Goal: Task Accomplishment & Management: Manage account settings

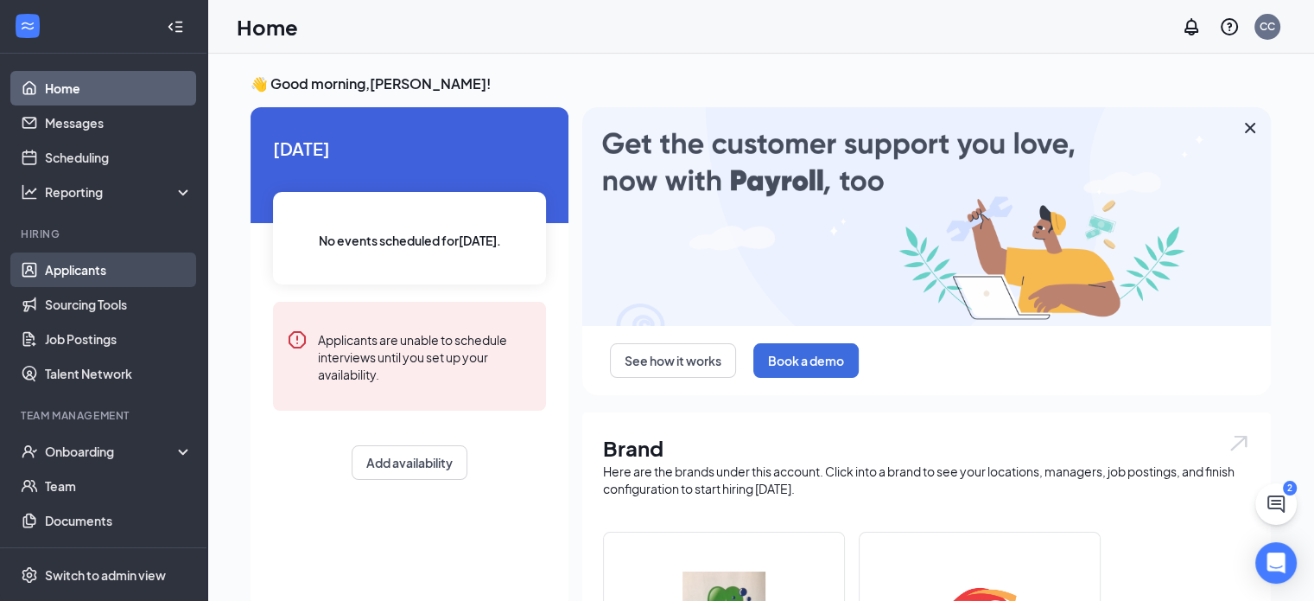
click at [80, 269] on link "Applicants" at bounding box center [119, 269] width 148 height 35
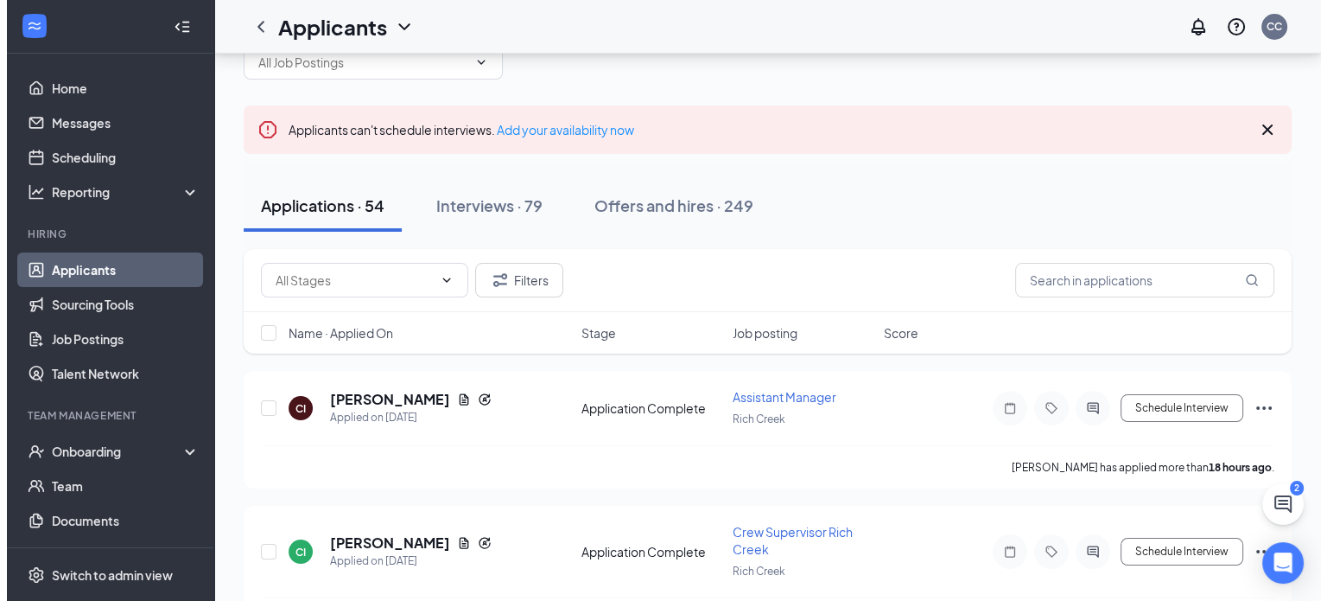
scroll to position [69, 0]
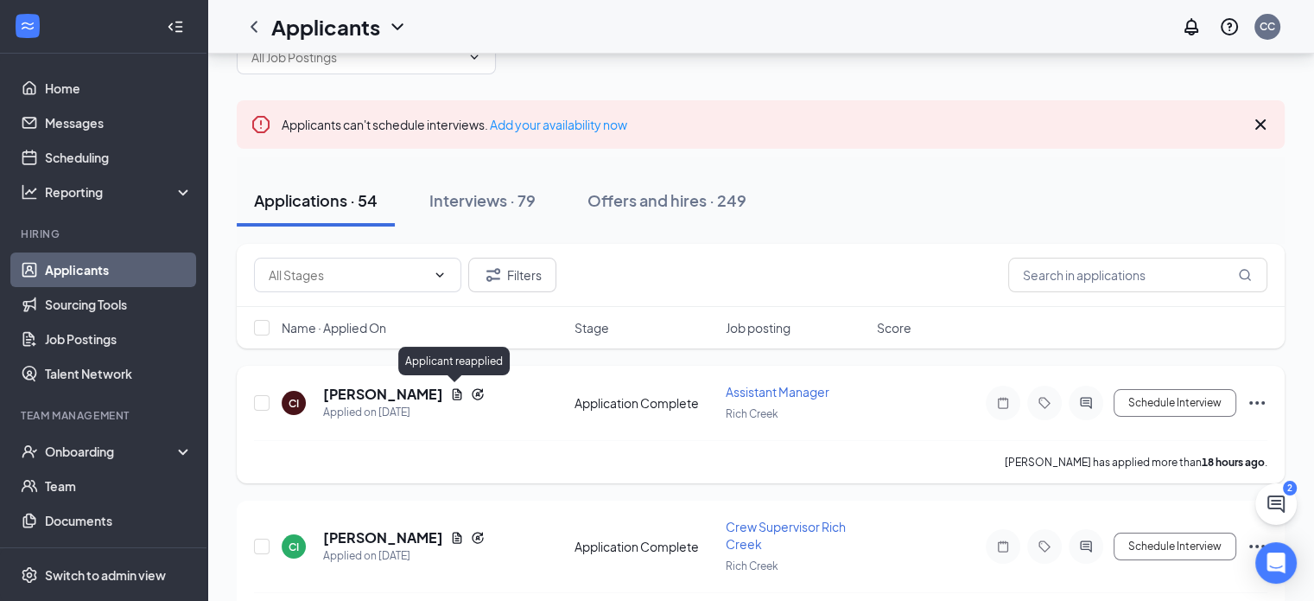
click at [472, 390] on icon "Reapply" at bounding box center [477, 393] width 11 height 11
click at [393, 393] on h5 "[PERSON_NAME]" at bounding box center [383, 394] width 120 height 19
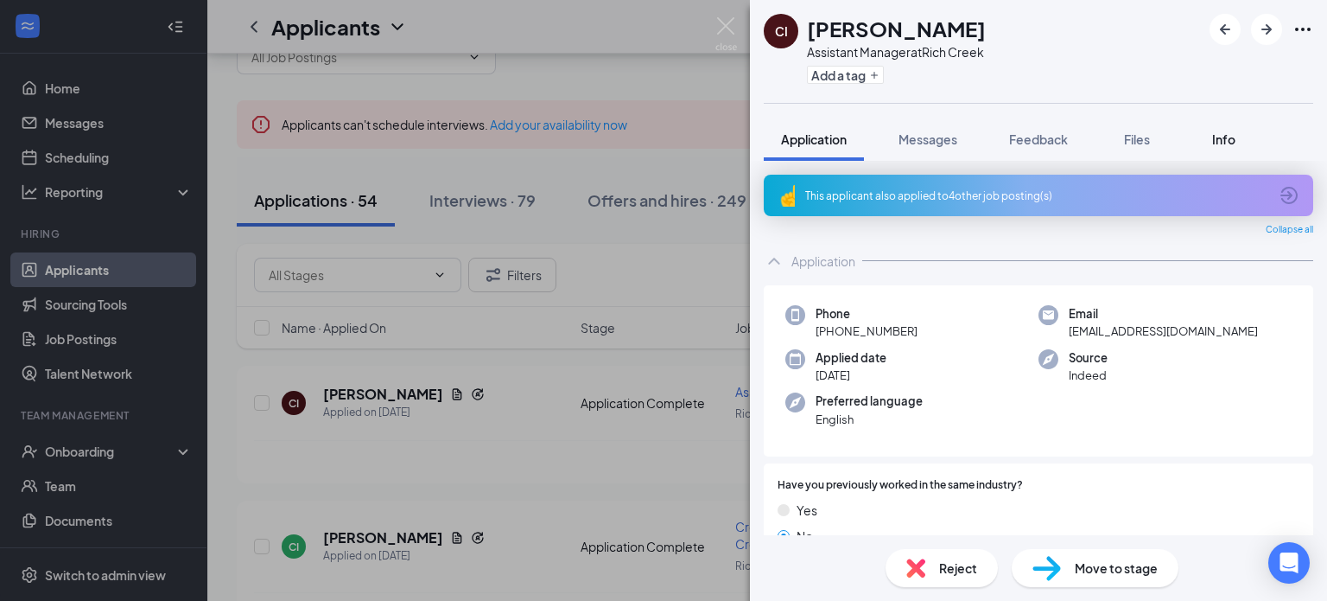
click at [1220, 137] on span "Info" at bounding box center [1223, 139] width 23 height 16
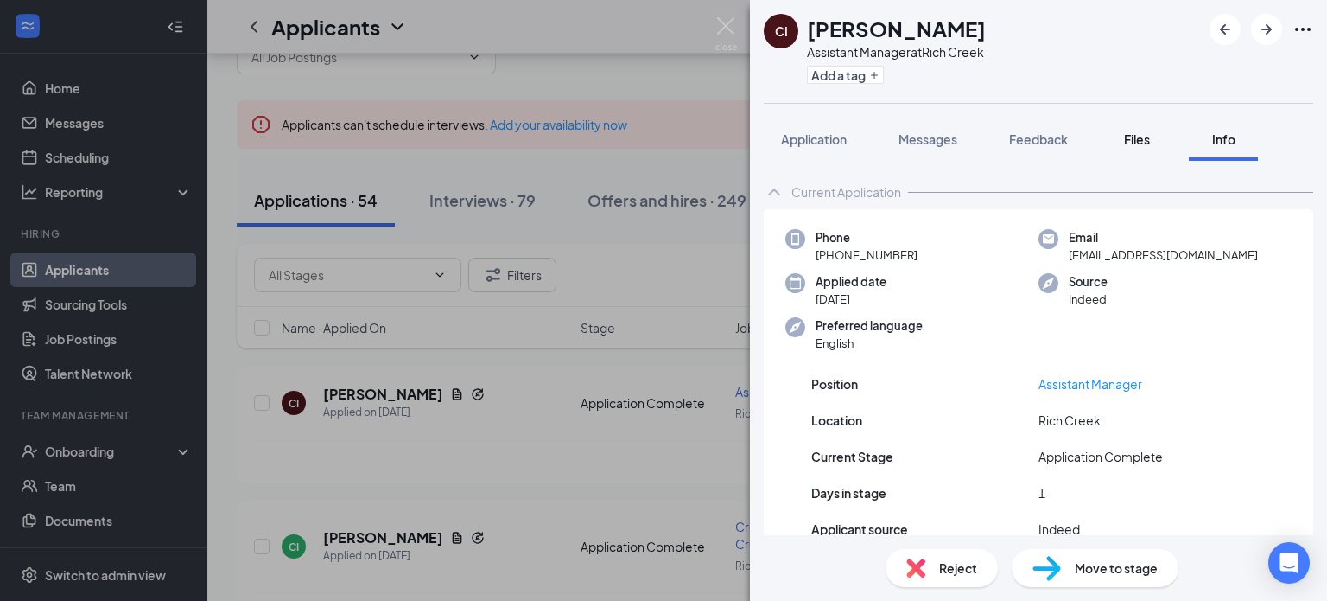
click at [1136, 135] on span "Files" at bounding box center [1137, 139] width 26 height 16
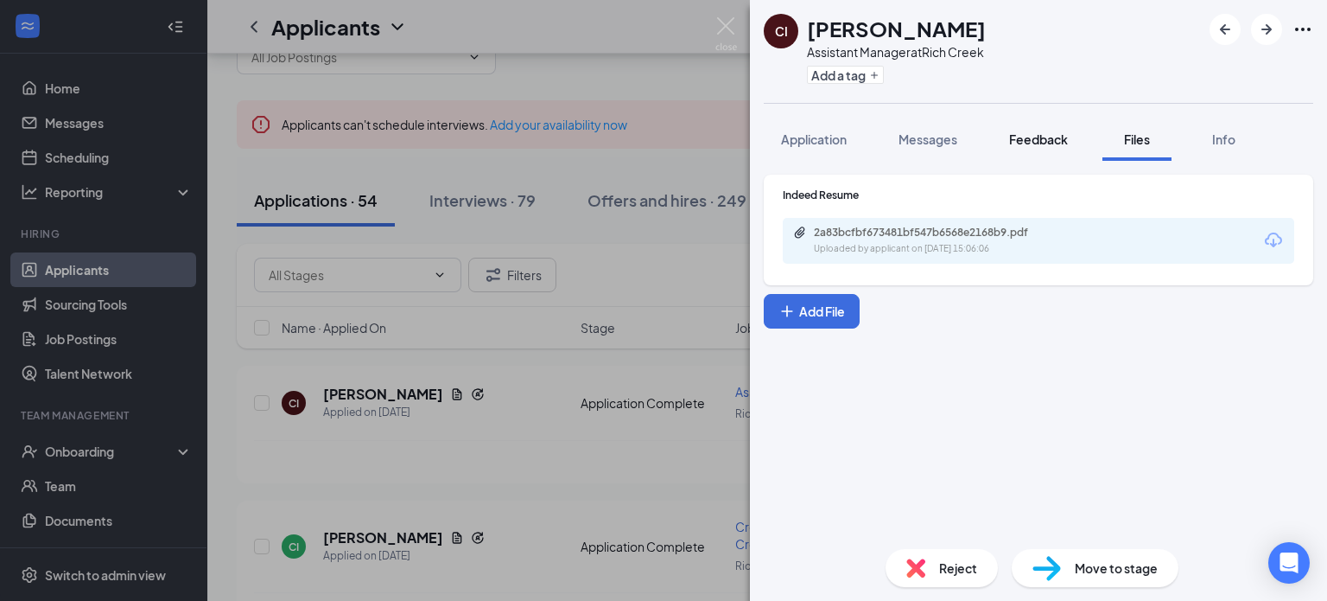
click at [1028, 131] on span "Feedback" at bounding box center [1038, 139] width 59 height 16
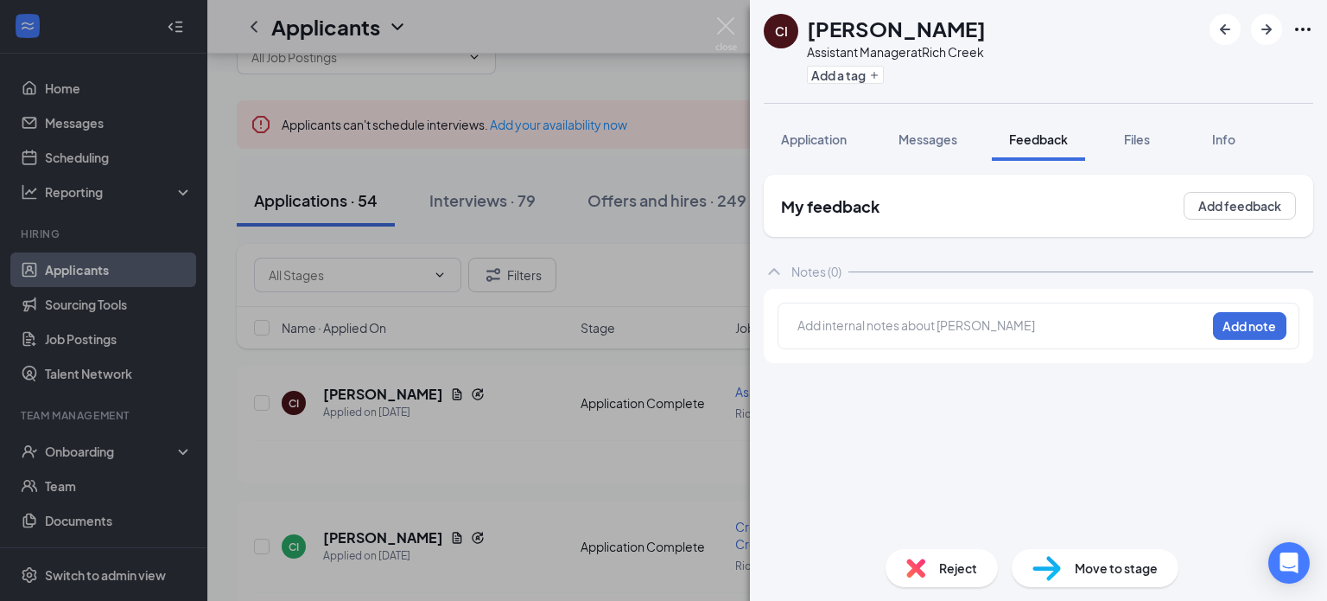
click at [1028, 131] on span "Feedback" at bounding box center [1038, 139] width 59 height 16
click at [1042, 151] on button "Feedback" at bounding box center [1038, 139] width 93 height 43
click at [1145, 141] on span "Files" at bounding box center [1137, 139] width 26 height 16
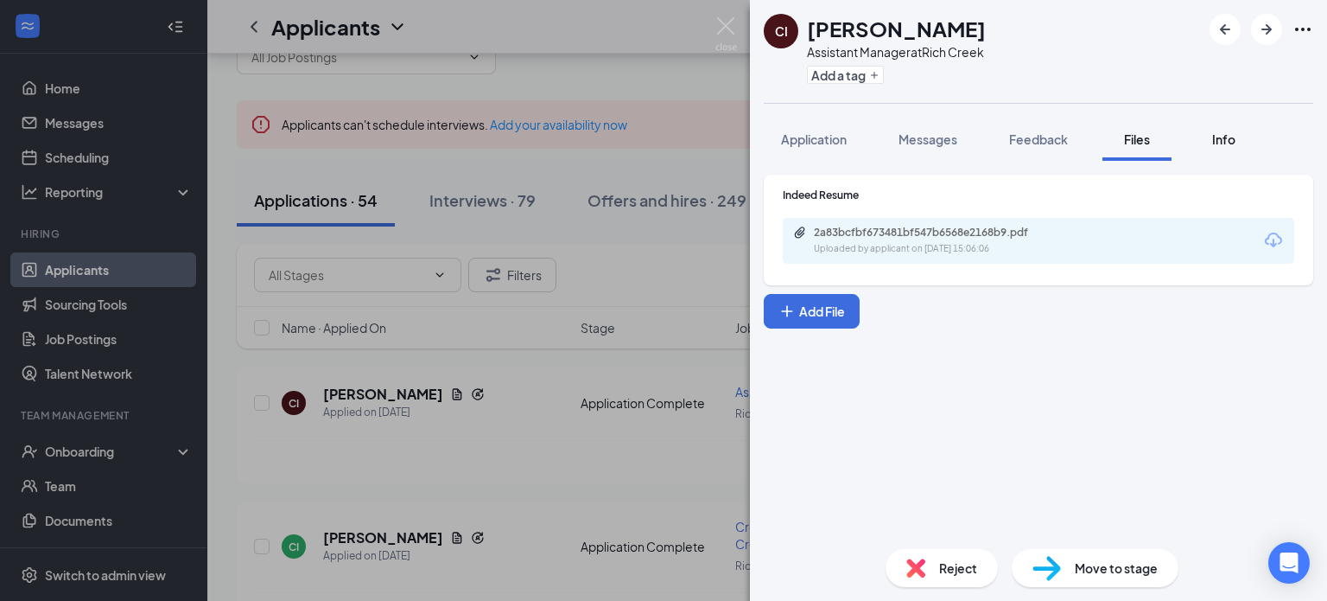
click at [1231, 139] on span "Info" at bounding box center [1223, 139] width 23 height 16
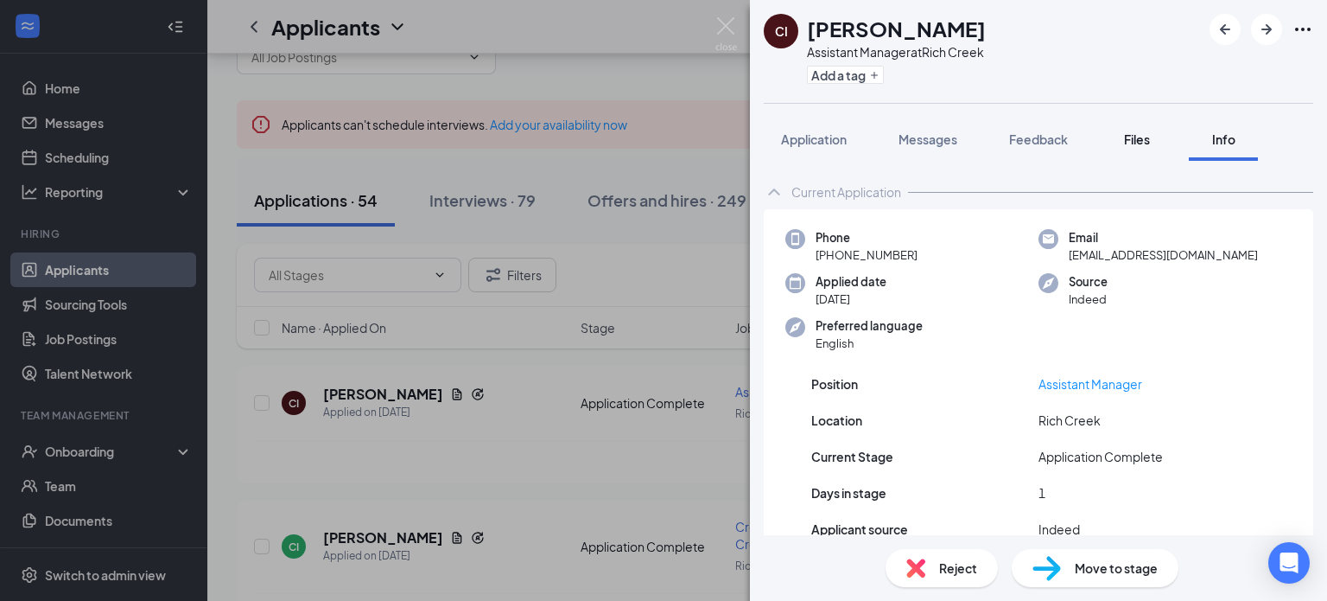
click at [1131, 143] on span "Files" at bounding box center [1137, 139] width 26 height 16
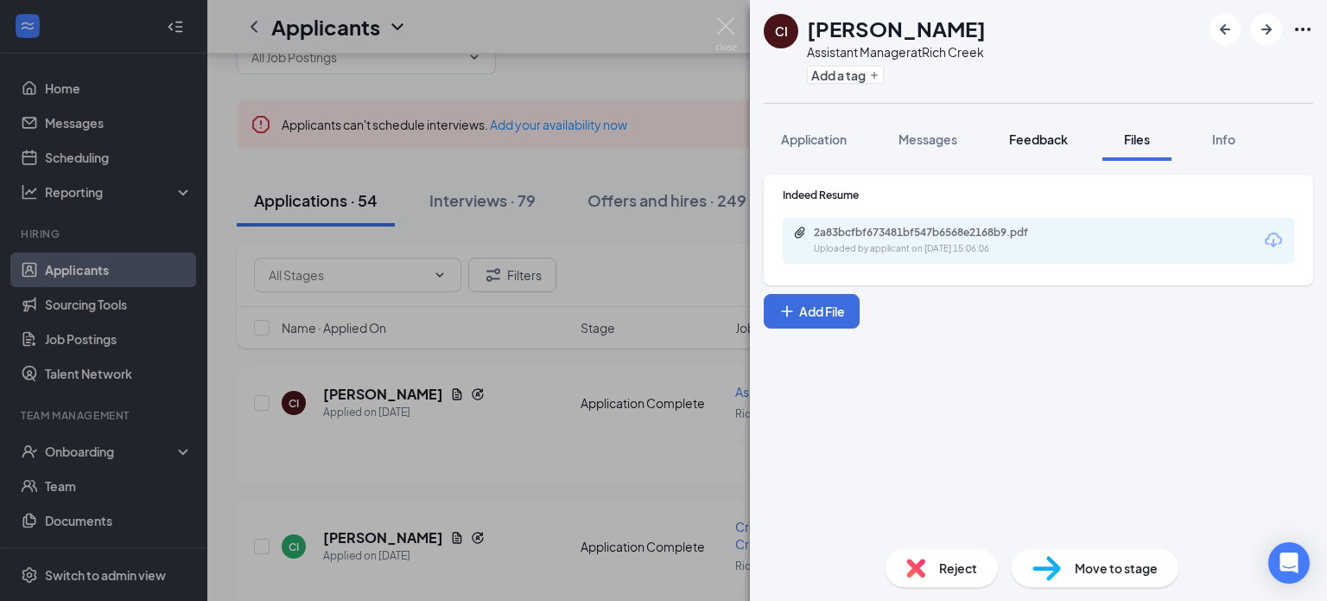
click at [1047, 141] on span "Feedback" at bounding box center [1038, 139] width 59 height 16
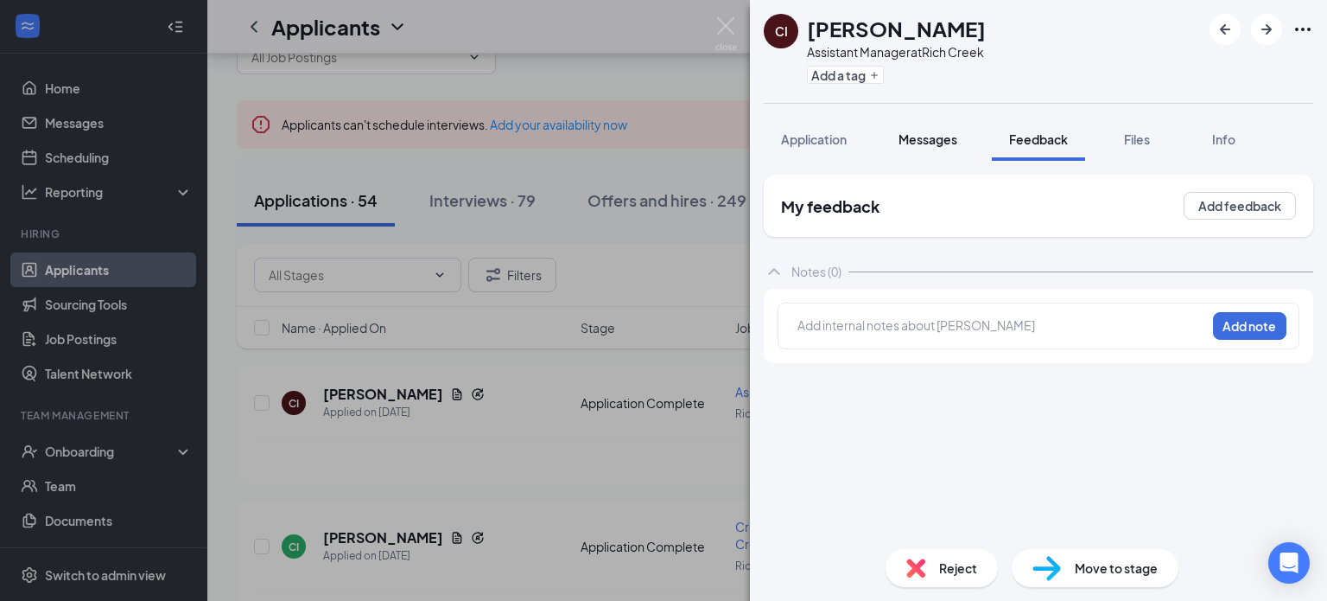
click at [944, 142] on span "Messages" at bounding box center [928, 139] width 59 height 16
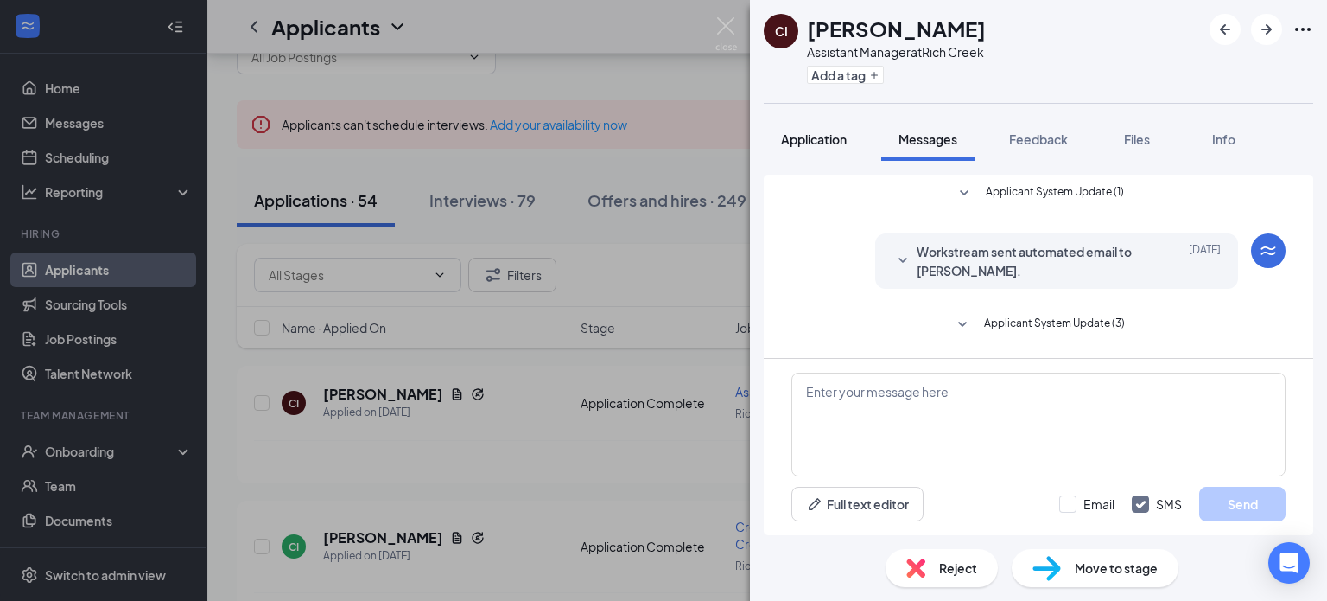
click at [825, 137] on span "Application" at bounding box center [814, 139] width 66 height 16
